Goal: Task Accomplishment & Management: Use online tool/utility

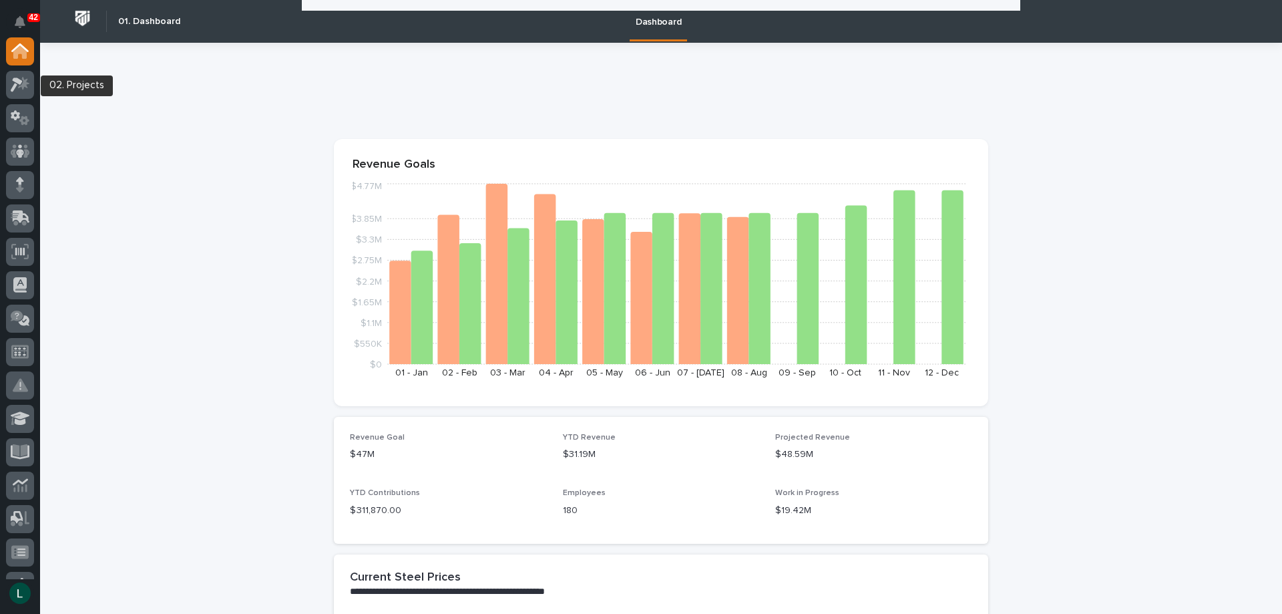
scroll to position [1870, 0]
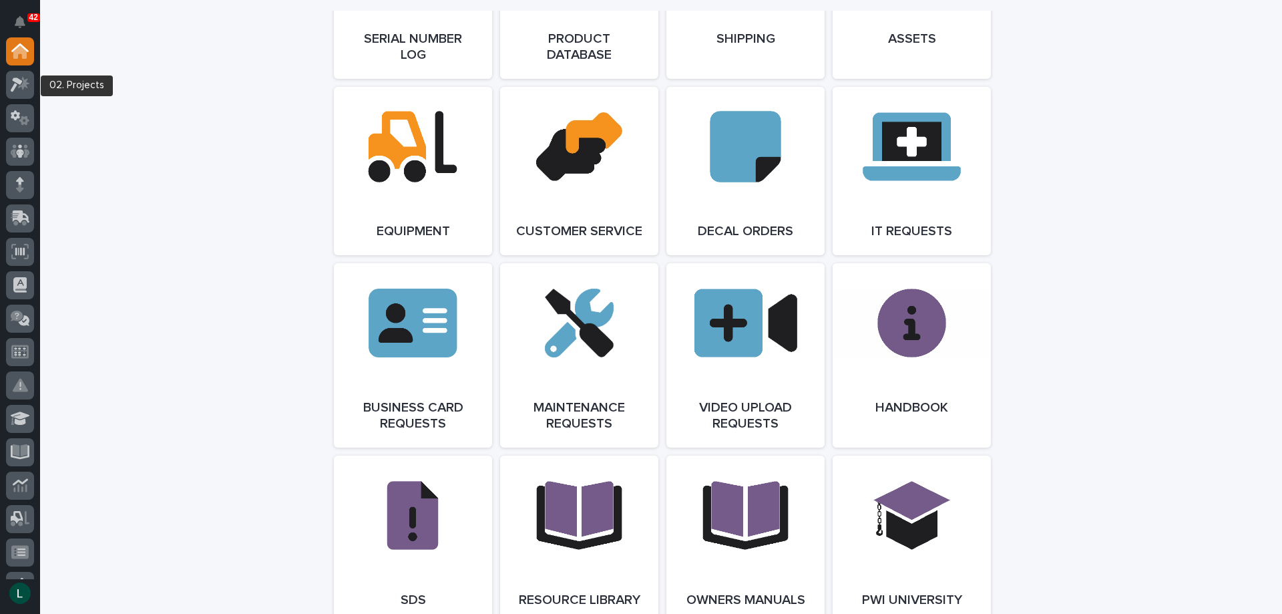
click at [23, 78] on icon at bounding box center [23, 82] width 11 height 13
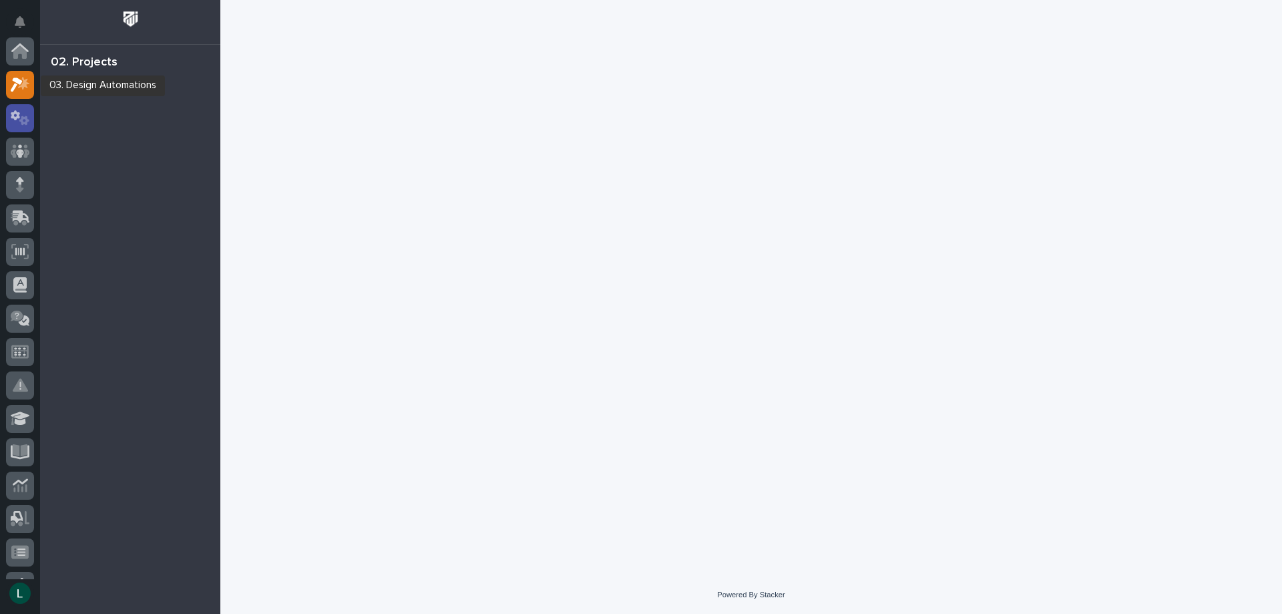
scroll to position [33, 0]
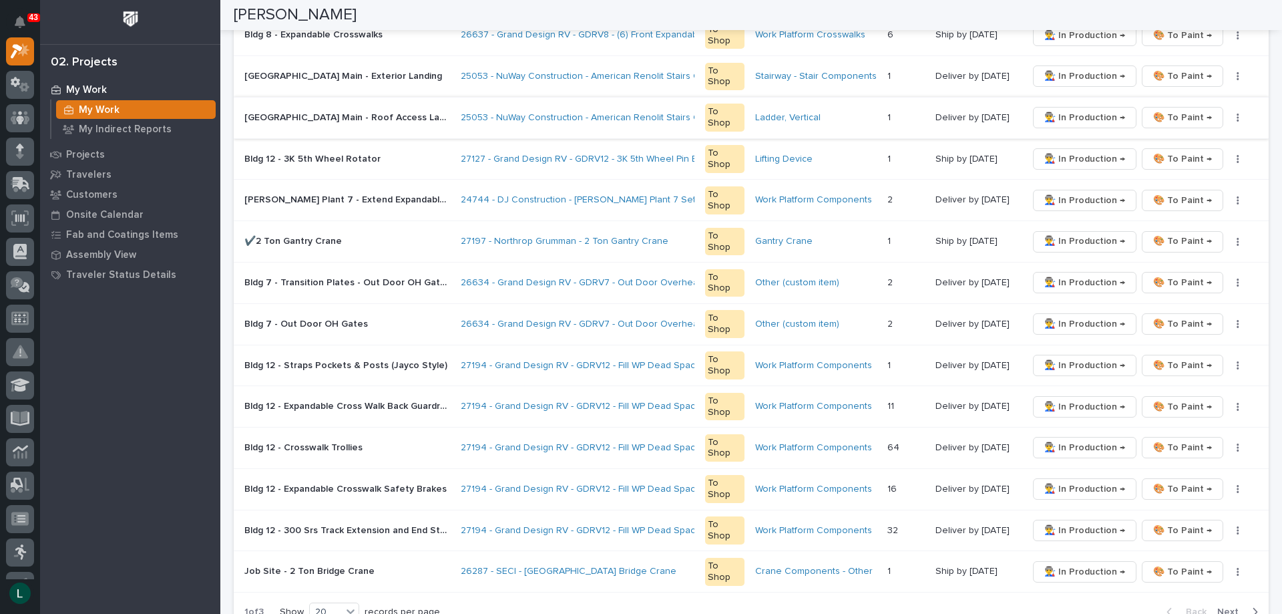
scroll to position [734, 0]
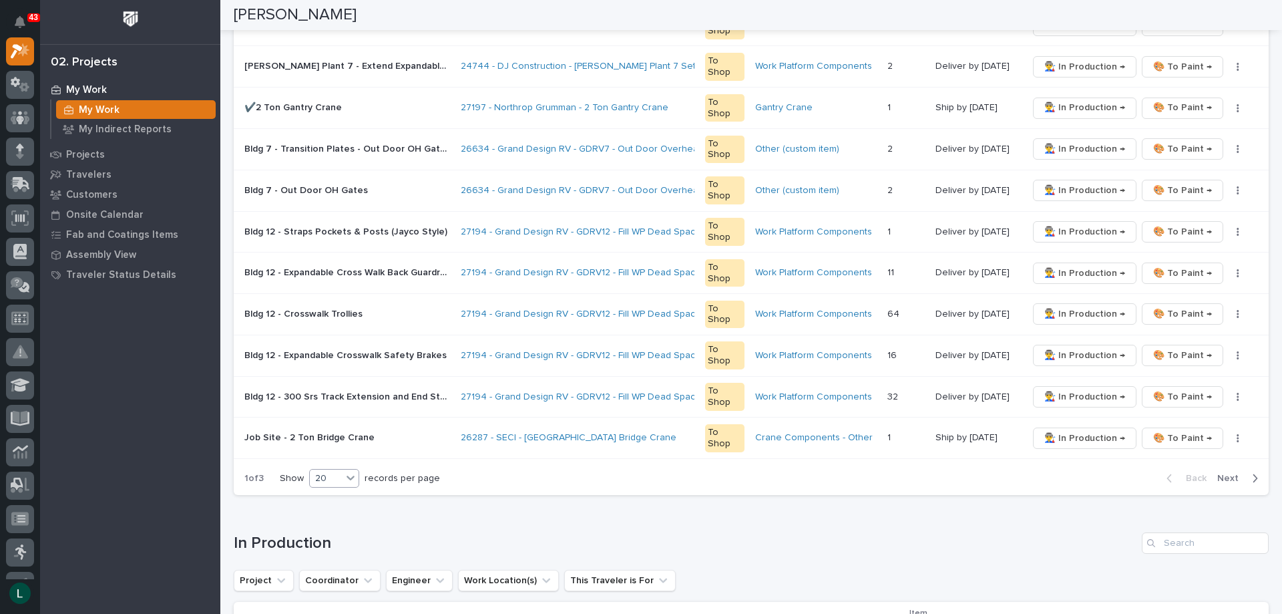
click at [341, 474] on div "20" at bounding box center [326, 478] width 32 height 14
click at [330, 527] on div "30" at bounding box center [335, 528] width 49 height 16
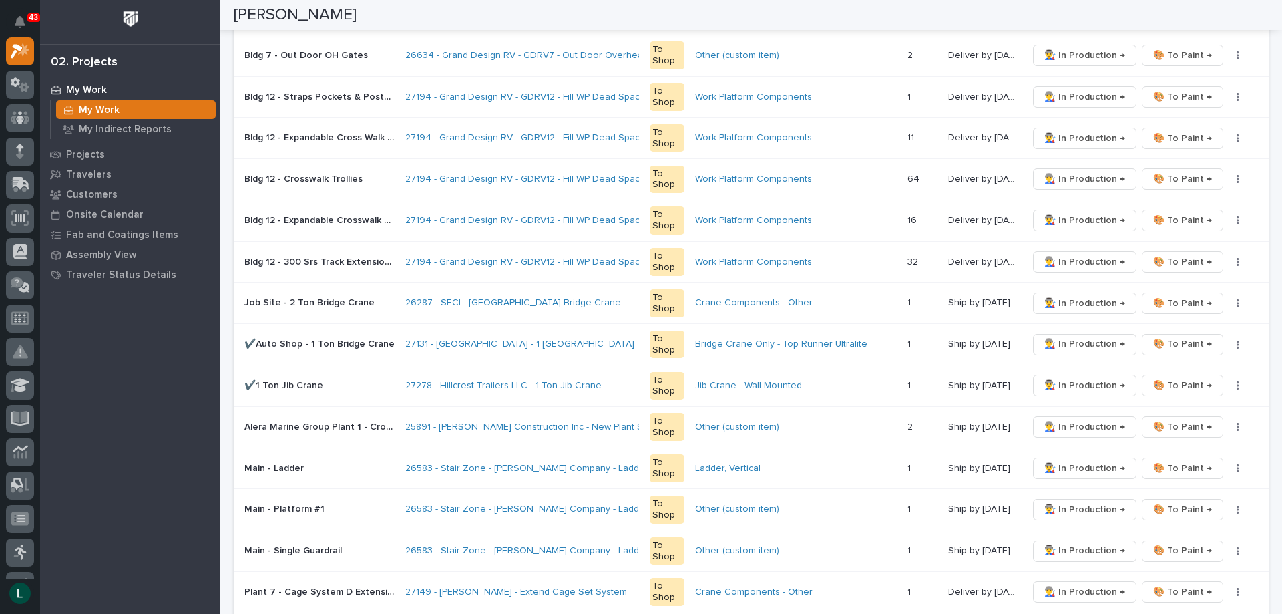
scroll to position [868, 0]
click at [1174, 342] on span "🎨 To Paint →" at bounding box center [1182, 345] width 59 height 16
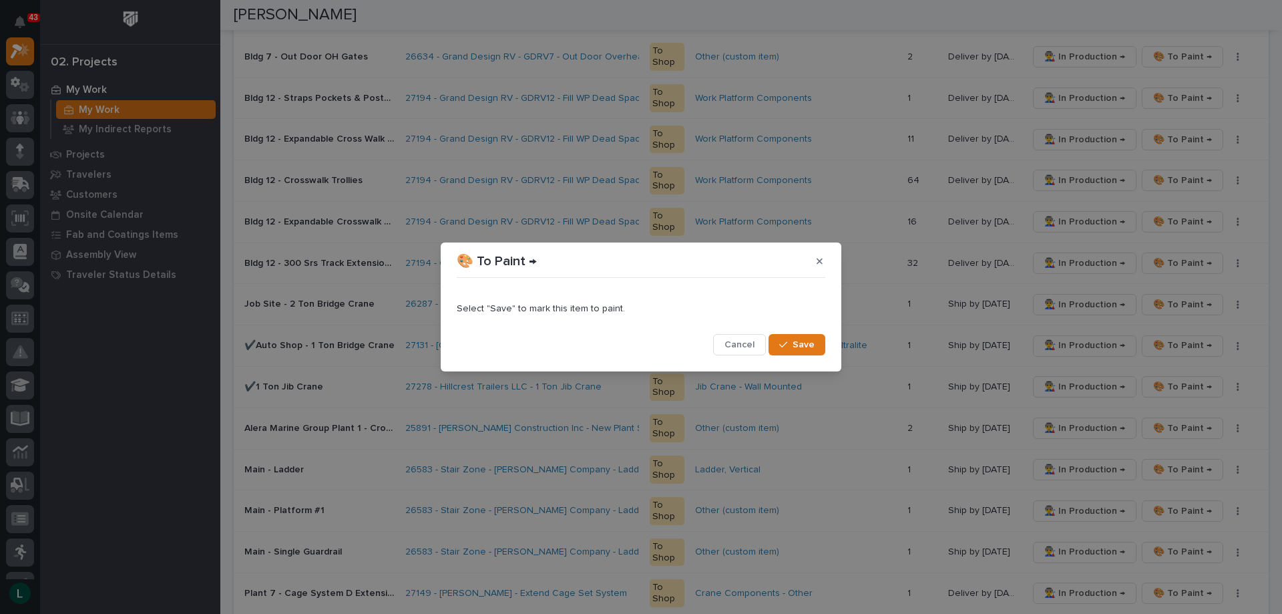
click at [791, 344] on div "button" at bounding box center [785, 344] width 13 height 9
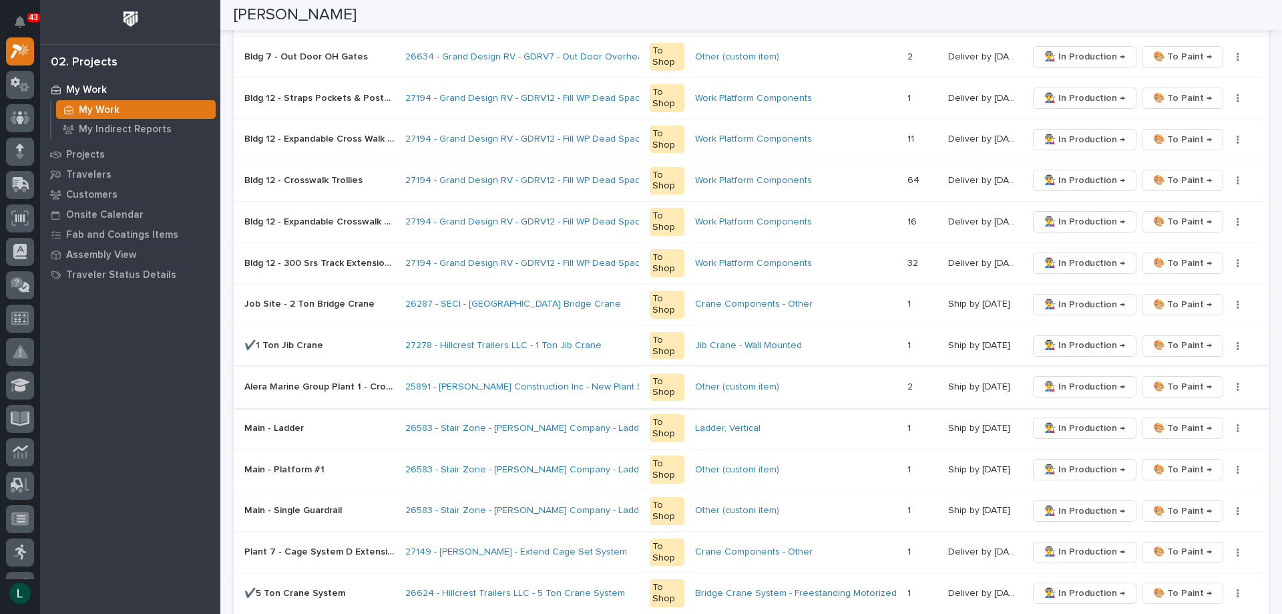
scroll to position [67, 0]
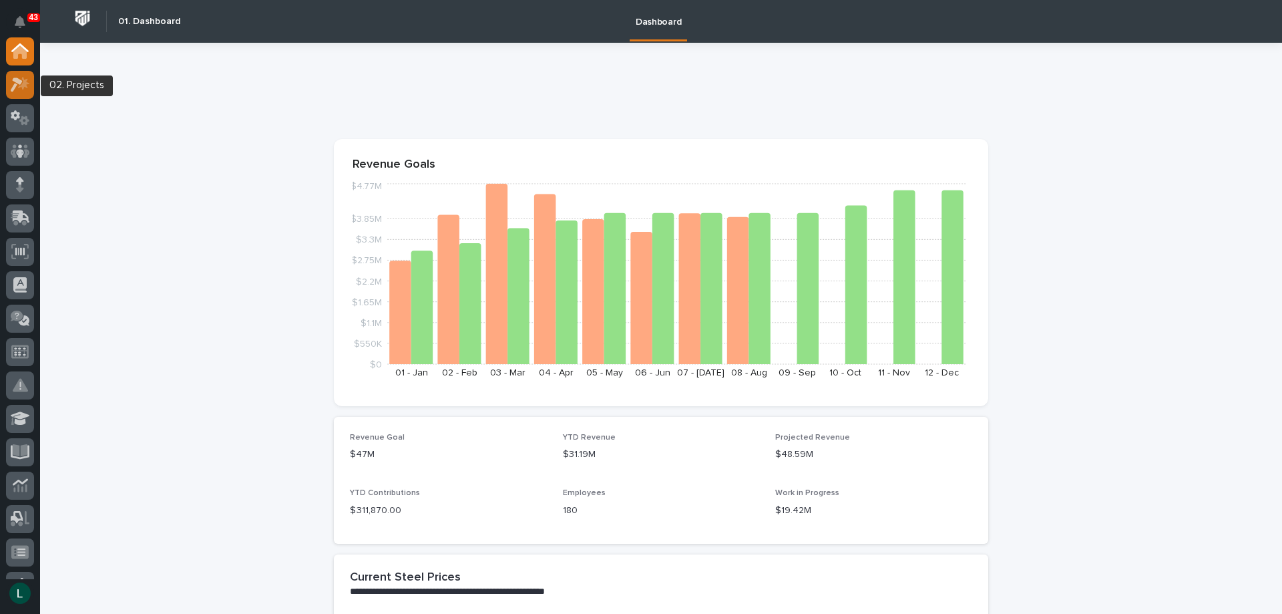
click at [25, 87] on icon at bounding box center [20, 84] width 19 height 15
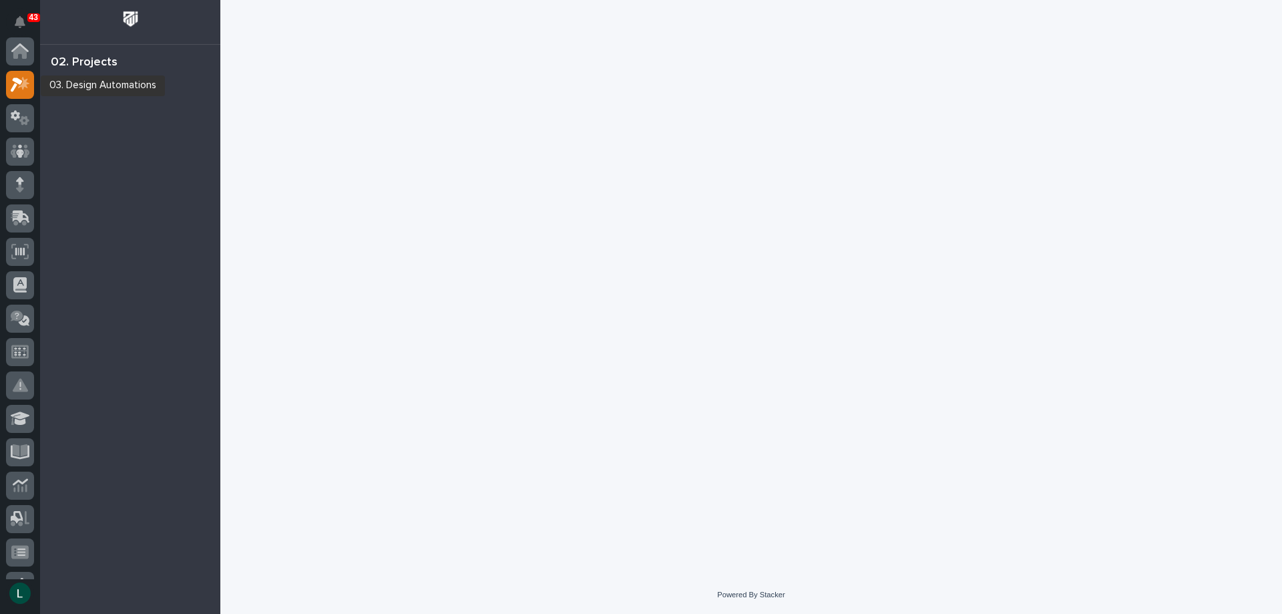
scroll to position [33, 0]
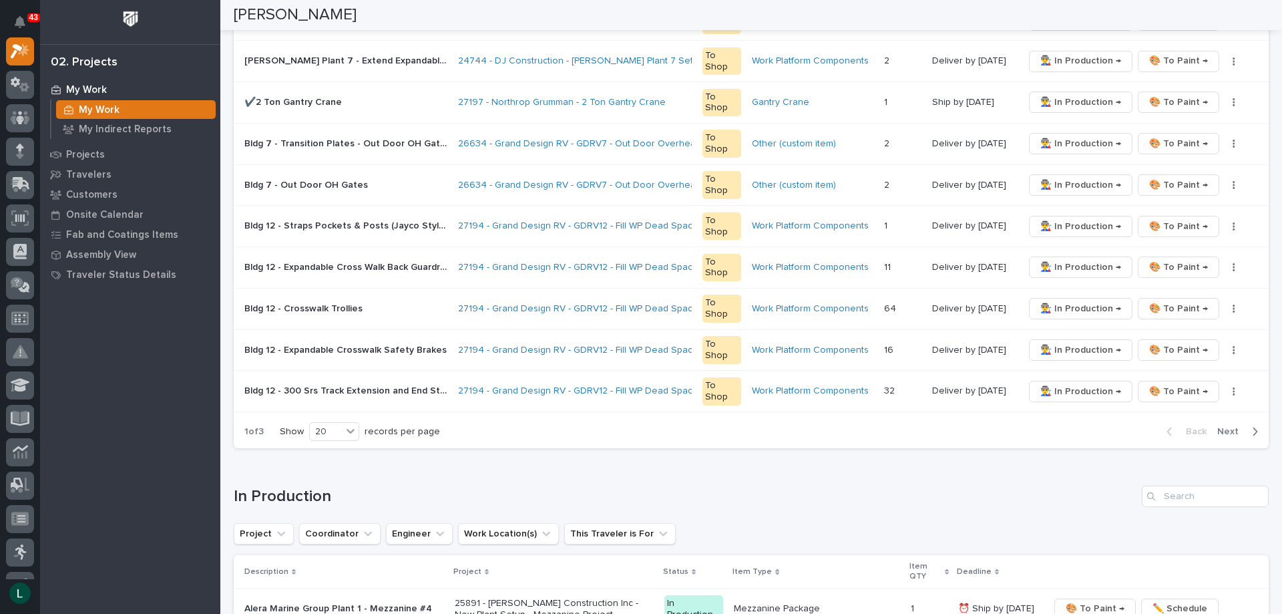
scroll to position [801, 0]
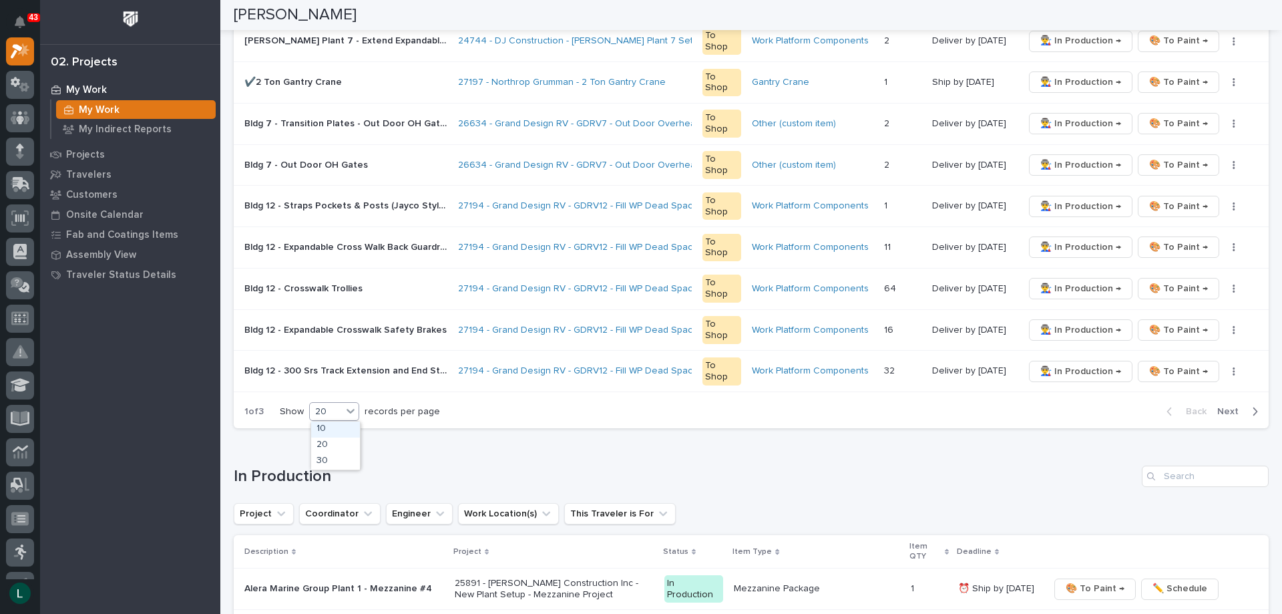
drag, startPoint x: 347, startPoint y: 406, endPoint x: 339, endPoint y: 425, distance: 20.1
click at [345, 407] on div at bounding box center [351, 411] width 16 height 16
click at [331, 461] on div "30" at bounding box center [335, 461] width 49 height 16
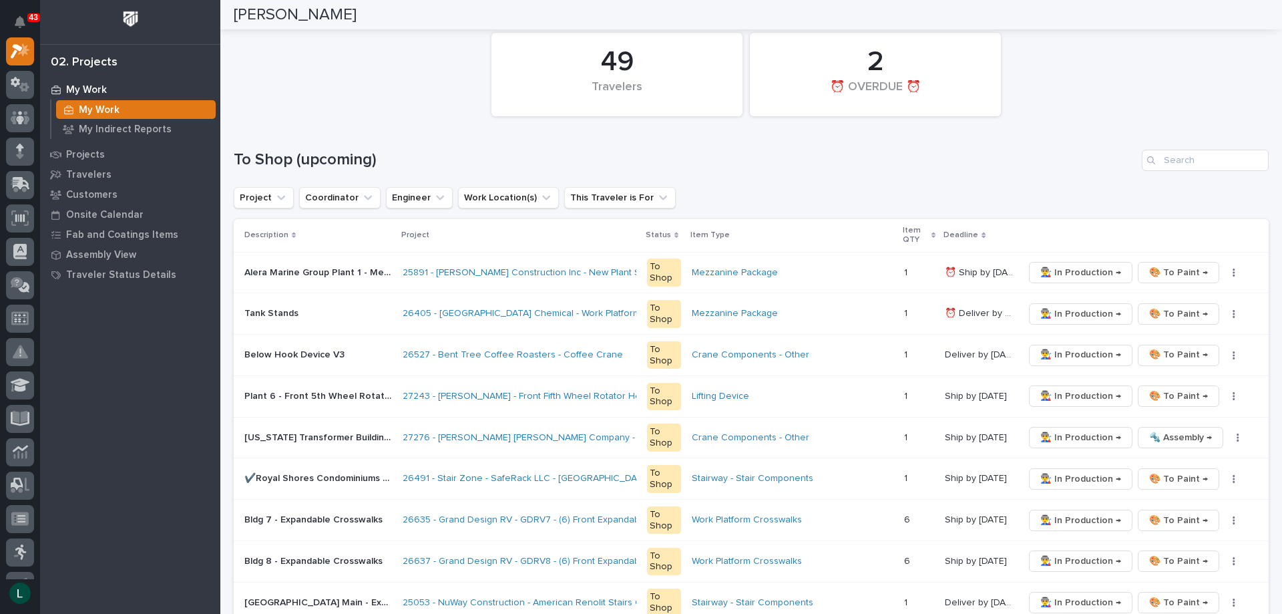
scroll to position [0, 0]
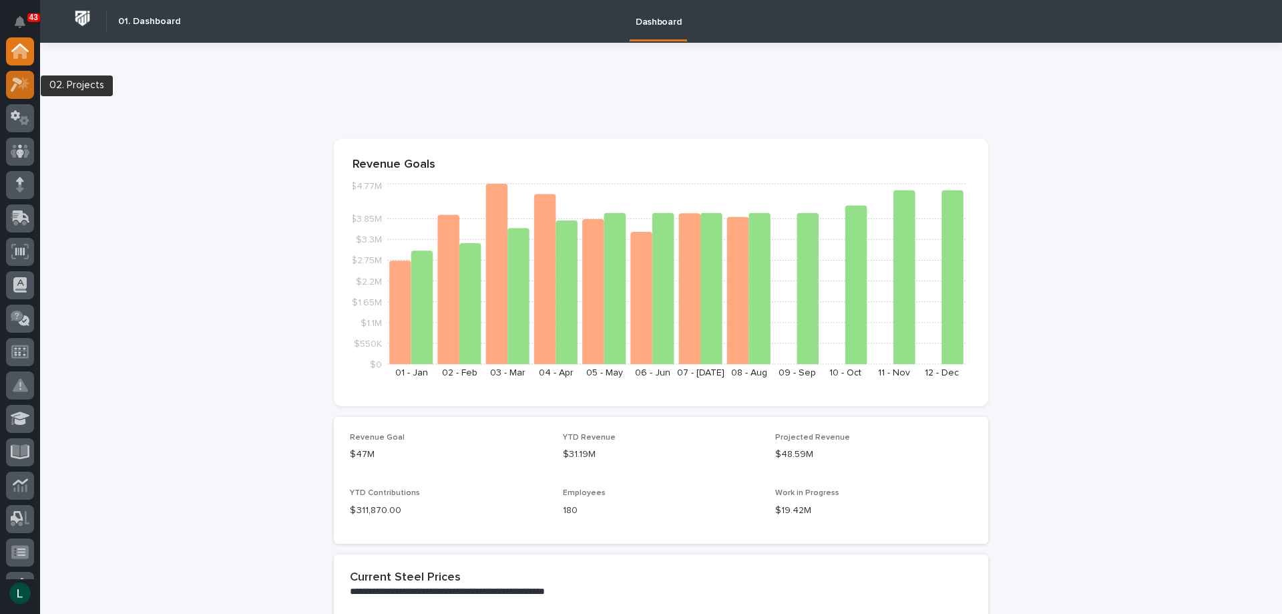
click at [23, 83] on icon at bounding box center [23, 82] width 11 height 13
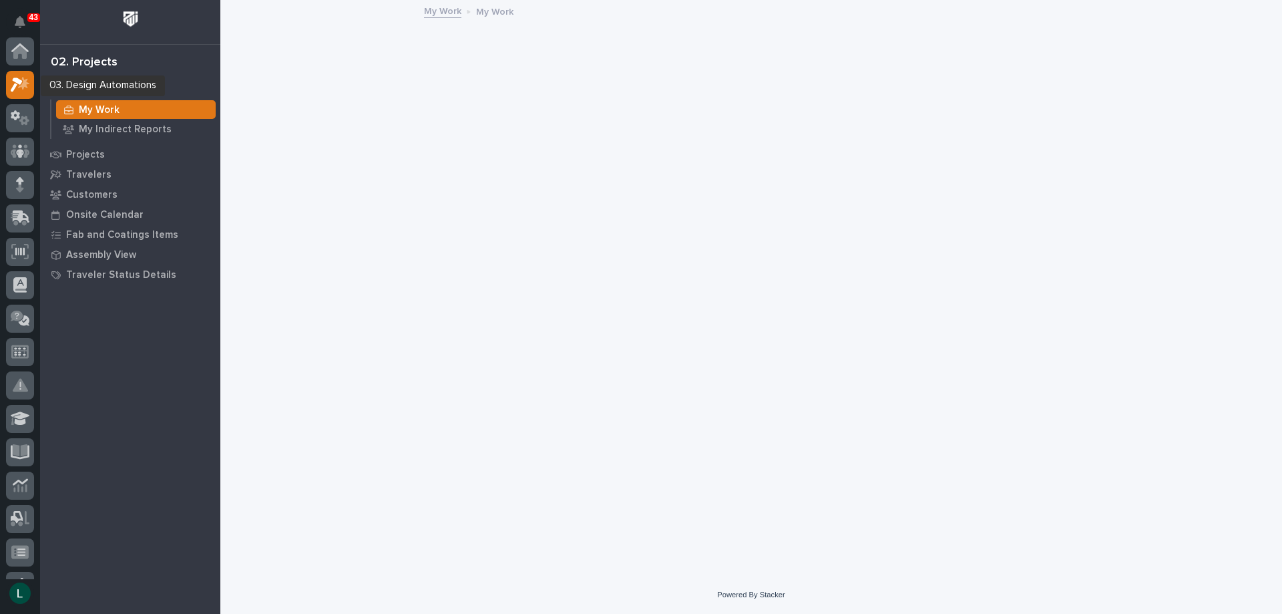
scroll to position [33, 0]
